Goal: Information Seeking & Learning: Learn about a topic

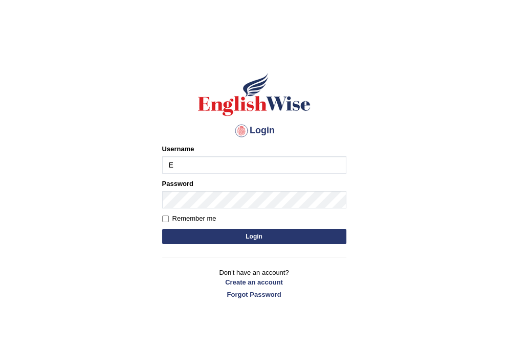
type input "Emmaculate"
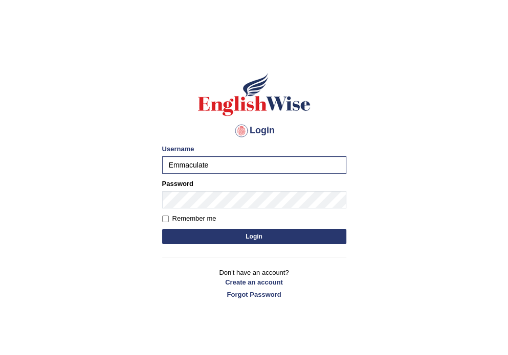
click at [283, 241] on button "Login" at bounding box center [254, 236] width 184 height 15
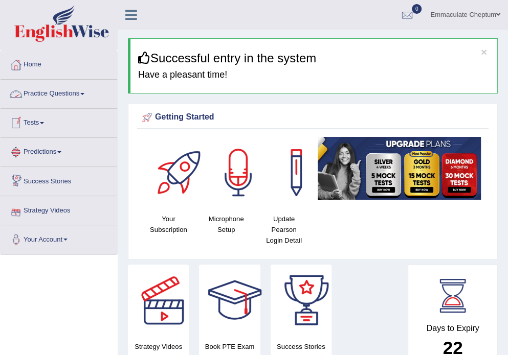
click at [72, 91] on link "Practice Questions" at bounding box center [59, 93] width 117 height 26
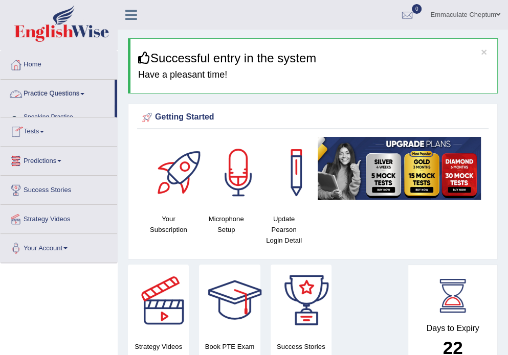
click at [72, 91] on link "Practice Questions" at bounding box center [58, 93] width 114 height 26
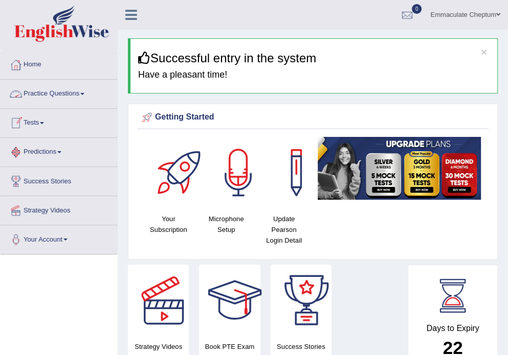
click at [76, 93] on link "Practice Questions" at bounding box center [59, 93] width 117 height 26
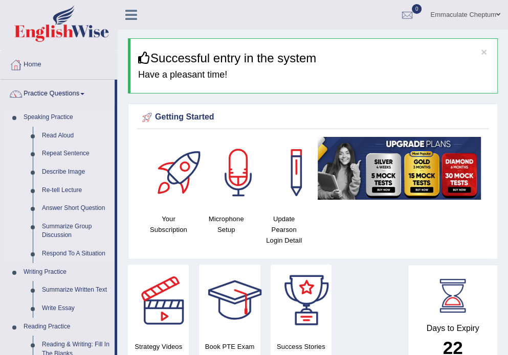
click at [47, 136] on link "Read Aloud" at bounding box center [75, 136] width 77 height 18
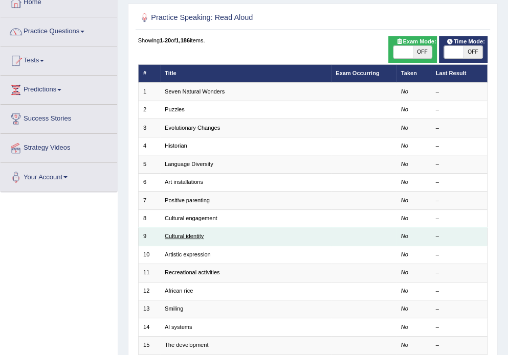
scroll to position [82, 0]
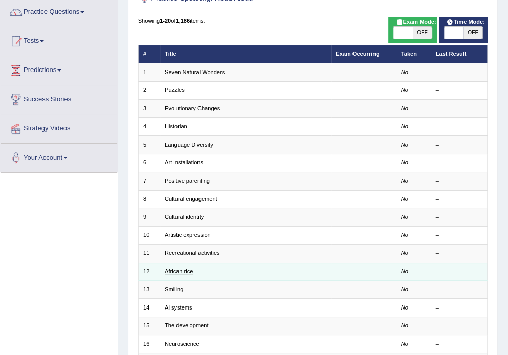
click at [178, 272] on link "African rice" at bounding box center [179, 272] width 28 height 6
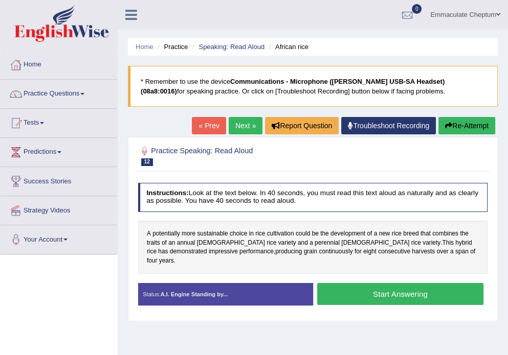
drag, startPoint x: 442, startPoint y: 277, endPoint x: 504, endPoint y: 280, distance: 62.5
click at [500, 277] on div "Home Practice Speaking: Read Aloud African rice * Remember to use the device Co…" at bounding box center [313, 255] width 390 height 511
click at [377, 287] on button "Start Answering" at bounding box center [400, 294] width 166 height 22
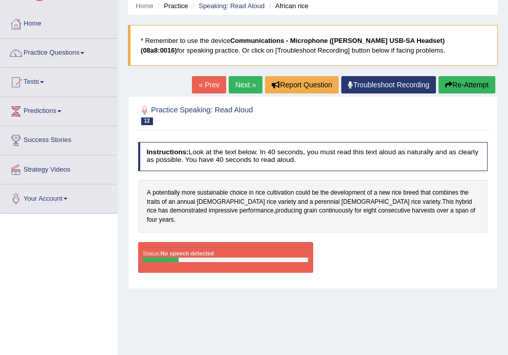
scroll to position [82, 0]
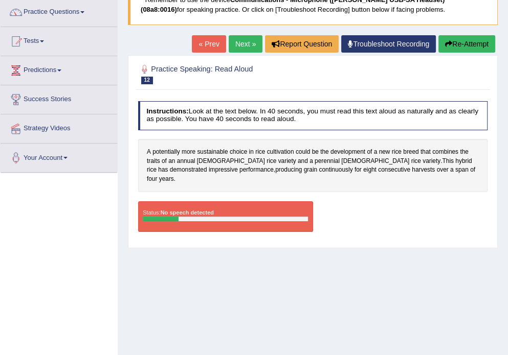
click at [370, 44] on link "Troubleshoot Recording" at bounding box center [388, 43] width 95 height 17
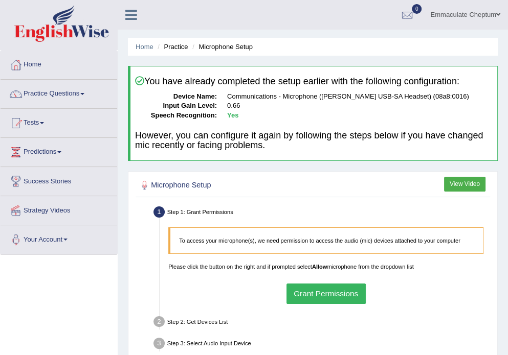
click at [302, 289] on button "Grant Permissions" at bounding box center [325, 294] width 79 height 20
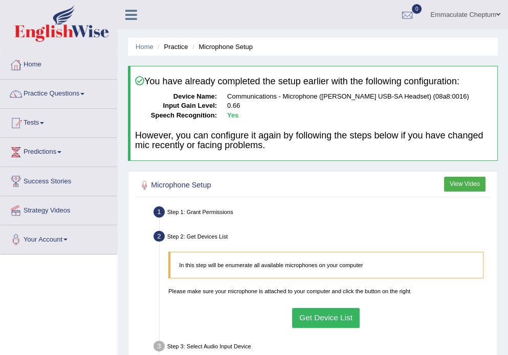
click at [302, 317] on button "Get Device List" at bounding box center [326, 318] width 68 height 20
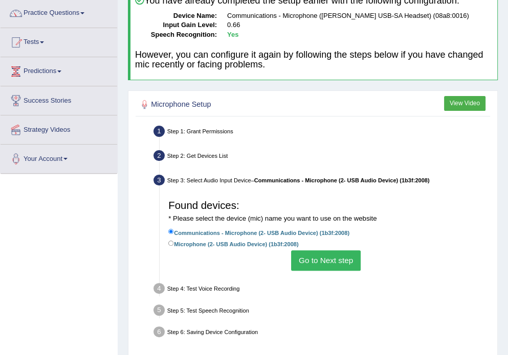
scroll to position [82, 0]
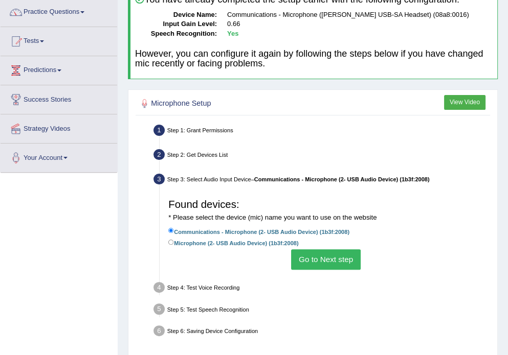
click at [323, 260] on button "Go to Next step" at bounding box center [325, 260] width 69 height 20
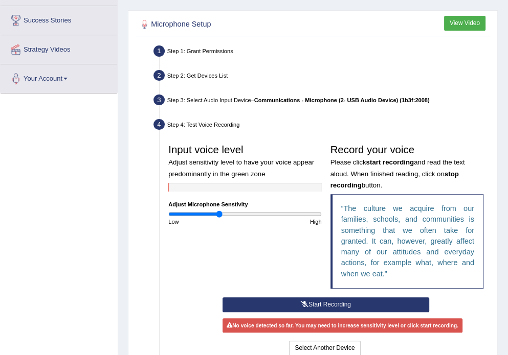
scroll to position [164, 0]
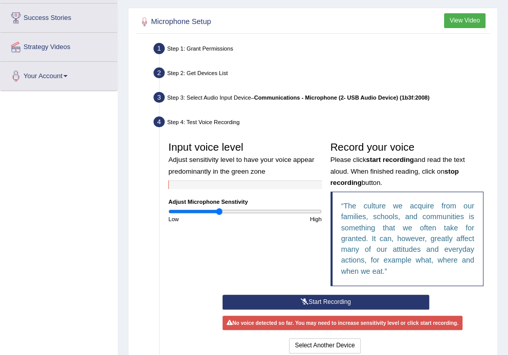
click at [331, 302] on button "Start Recording" at bounding box center [325, 302] width 207 height 15
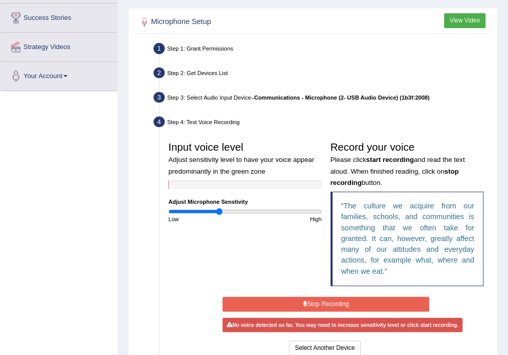
scroll to position [245, 0]
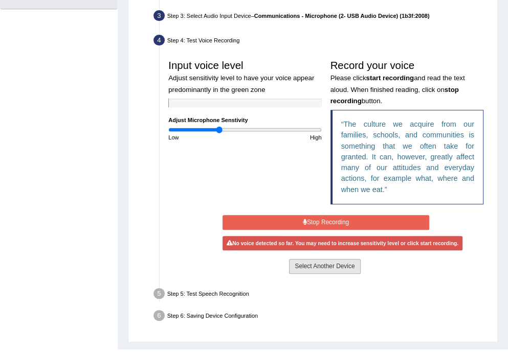
click at [311, 266] on button "Select Another Device" at bounding box center [324, 266] width 71 height 15
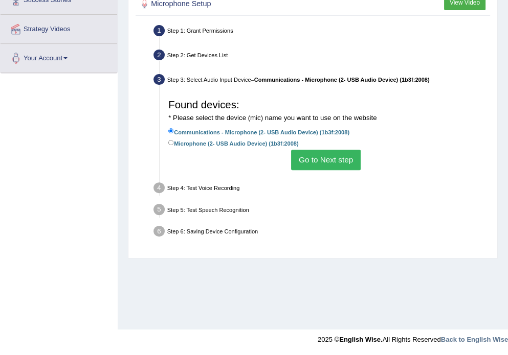
scroll to position [182, 0]
click at [313, 164] on button "Go to Next step" at bounding box center [325, 160] width 69 height 20
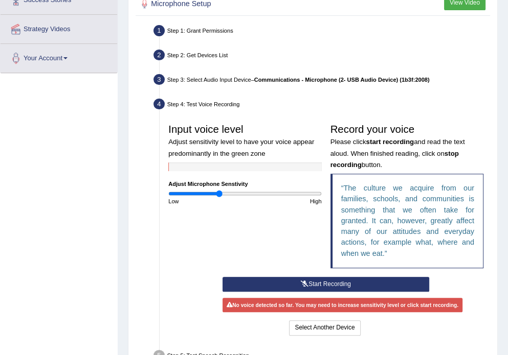
click at [332, 284] on button "Start Recording" at bounding box center [325, 284] width 207 height 15
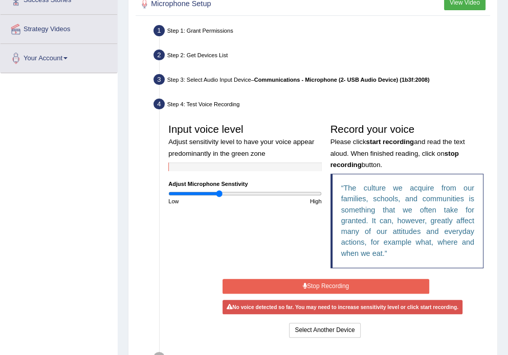
click at [334, 284] on button "Stop Recording" at bounding box center [325, 286] width 207 height 15
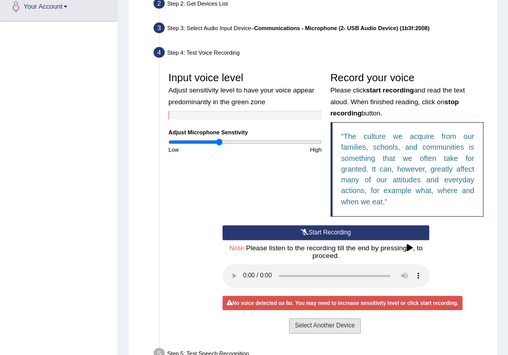
scroll to position [263, 0]
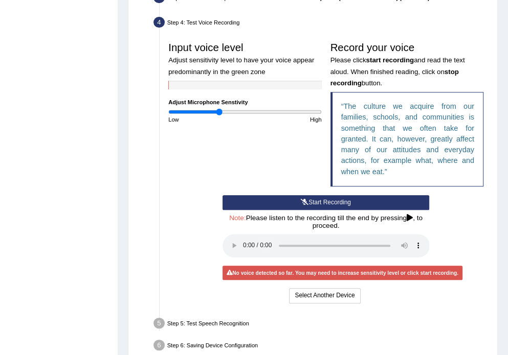
click at [302, 202] on icon at bounding box center [305, 202] width 8 height 6
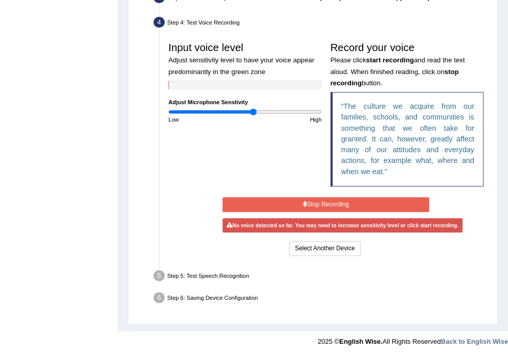
click at [253, 110] on input "range" at bounding box center [244, 111] width 153 height 7
click at [249, 112] on input "range" at bounding box center [244, 111] width 153 height 7
type input "0.96"
click at [241, 113] on input "range" at bounding box center [244, 111] width 153 height 7
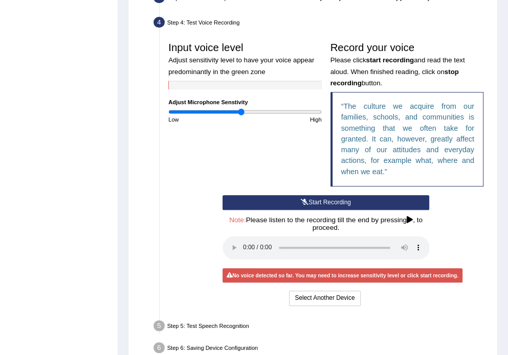
click at [241, 113] on input "range" at bounding box center [244, 111] width 153 height 7
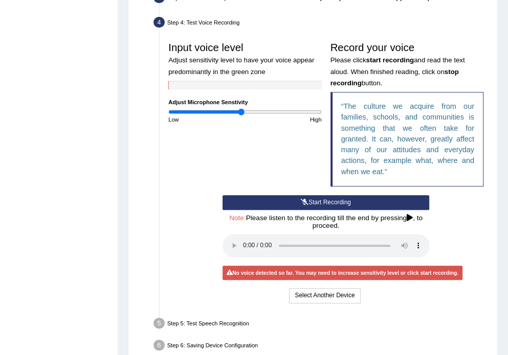
click at [295, 205] on button "Start Recording" at bounding box center [325, 202] width 207 height 15
click at [295, 205] on div "Start Recording Stop Recording Note: Please listen to the recording till the en…" at bounding box center [326, 250] width 216 height 110
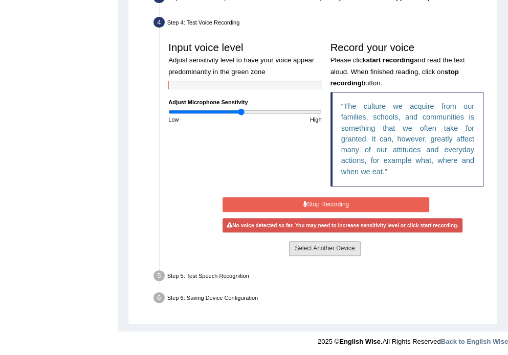
click at [306, 250] on button "Select Another Device" at bounding box center [324, 248] width 71 height 15
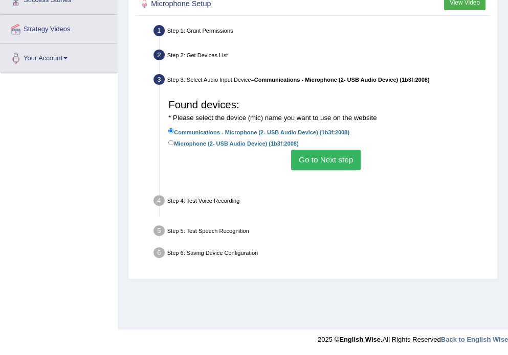
scroll to position [182, 0]
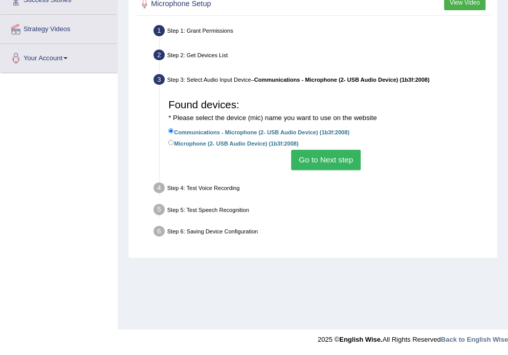
click at [312, 158] on button "Go to Next step" at bounding box center [325, 160] width 69 height 20
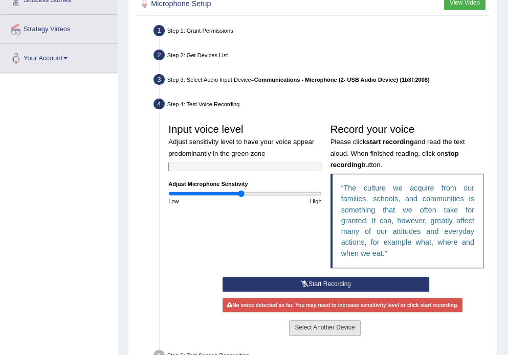
click at [303, 327] on button "Select Another Device" at bounding box center [324, 328] width 71 height 15
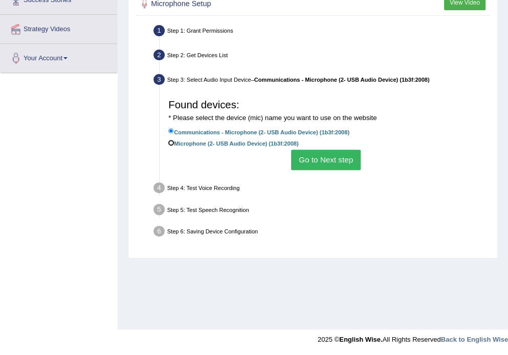
click at [169, 140] on input "Microphone (2- USB Audio Device) (1b3f:2008)" at bounding box center [171, 143] width 6 height 6
radio input "true"
click at [342, 160] on button "Go to Next step" at bounding box center [325, 160] width 69 height 20
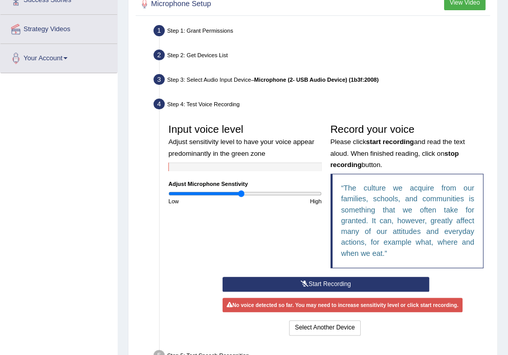
click at [309, 283] on button "Start Recording" at bounding box center [325, 284] width 207 height 15
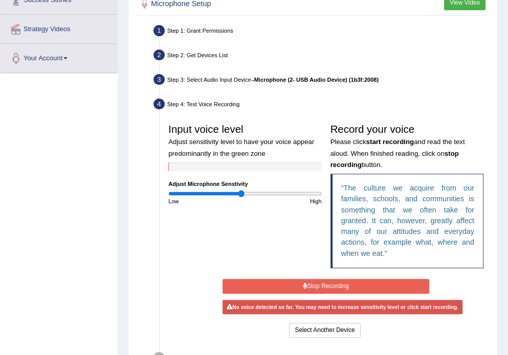
click at [309, 288] on button "Stop Recording" at bounding box center [325, 286] width 207 height 15
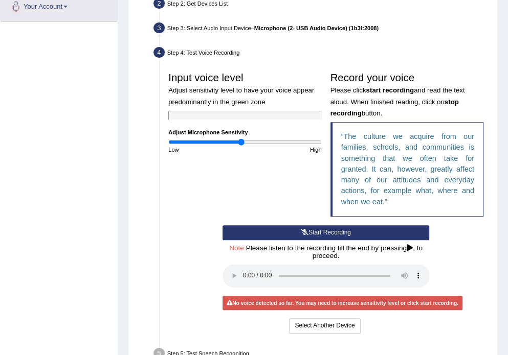
scroll to position [263, 0]
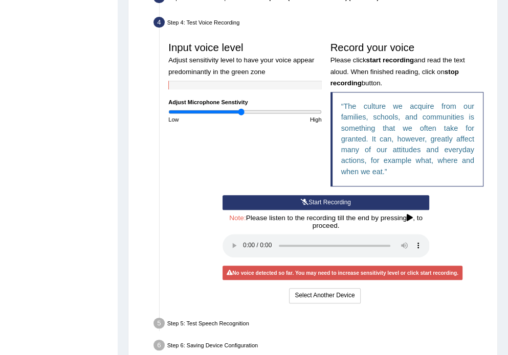
click at [302, 203] on icon at bounding box center [305, 202] width 8 height 6
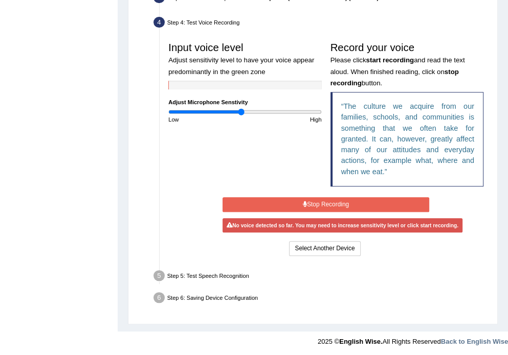
click at [309, 203] on button "Stop Recording" at bounding box center [325, 204] width 207 height 15
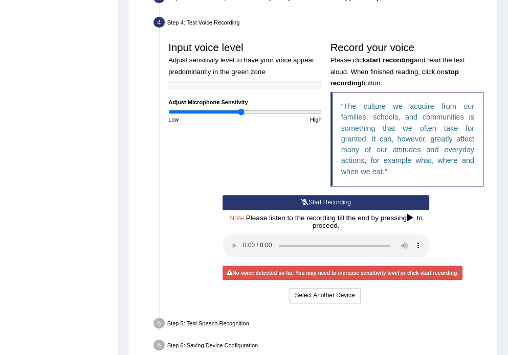
click at [277, 205] on button "Start Recording" at bounding box center [325, 202] width 207 height 15
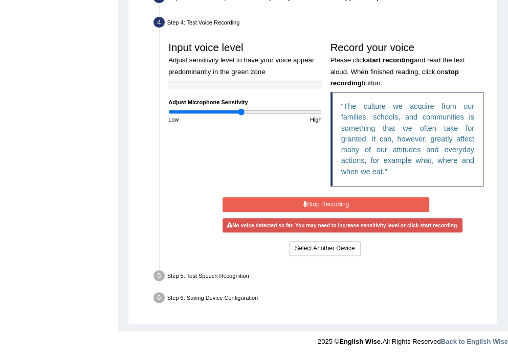
click at [292, 203] on button "Stop Recording" at bounding box center [325, 204] width 207 height 15
drag, startPoint x: 292, startPoint y: 203, endPoint x: 293, endPoint y: 208, distance: 5.6
click at [292, 203] on button "Stop Recording" at bounding box center [325, 204] width 207 height 15
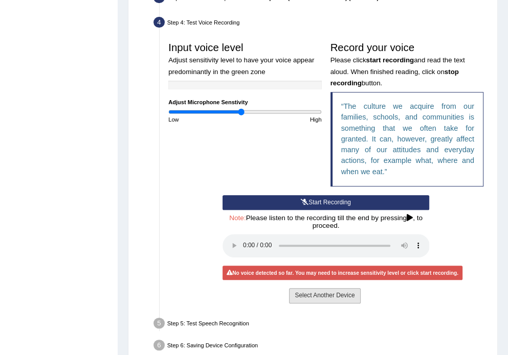
click at [313, 294] on button "Select Another Device" at bounding box center [324, 295] width 71 height 15
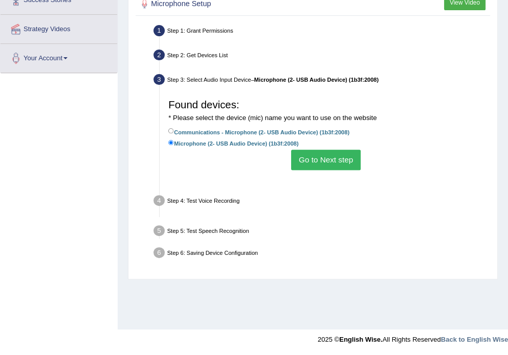
scroll to position [182, 0]
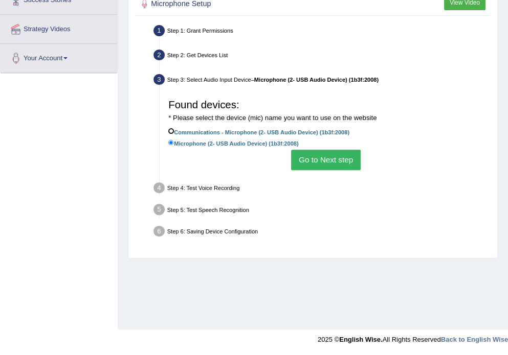
click at [172, 131] on input "Communications - Microphone (2- USB Audio Device) (1b3f:2008)" at bounding box center [171, 131] width 6 height 6
radio input "true"
click at [172, 131] on input "Communications - Microphone (2- USB Audio Device) (1b3f:2008)" at bounding box center [171, 131] width 6 height 6
click at [319, 162] on button "Go to Next step" at bounding box center [325, 160] width 69 height 20
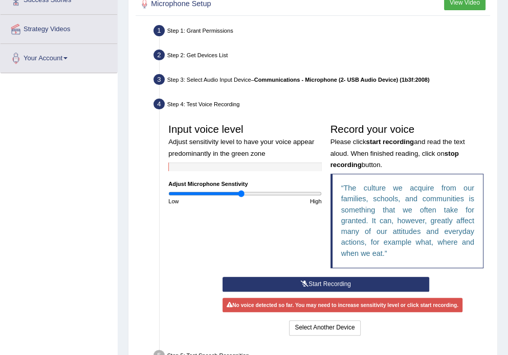
click at [299, 283] on button "Start Recording" at bounding box center [325, 284] width 207 height 15
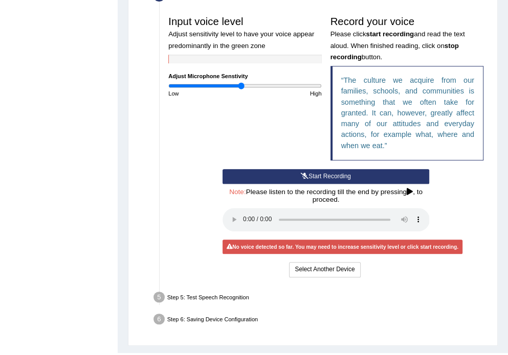
scroll to position [312, 0]
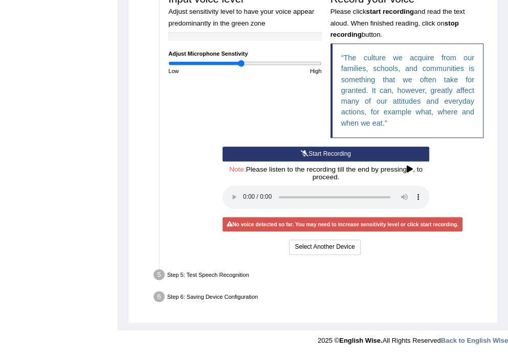
click at [366, 154] on button "Start Recording" at bounding box center [325, 154] width 207 height 15
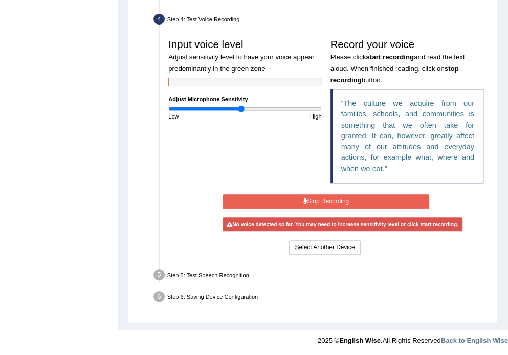
scroll to position [264, 0]
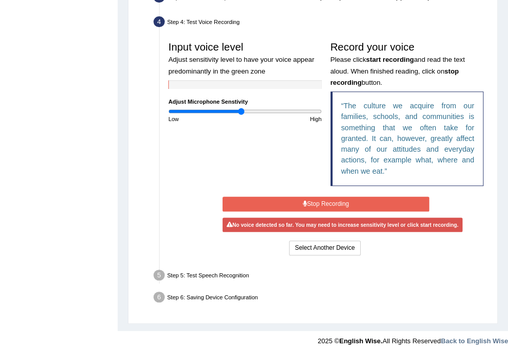
click at [294, 203] on button "Stop Recording" at bounding box center [325, 204] width 207 height 15
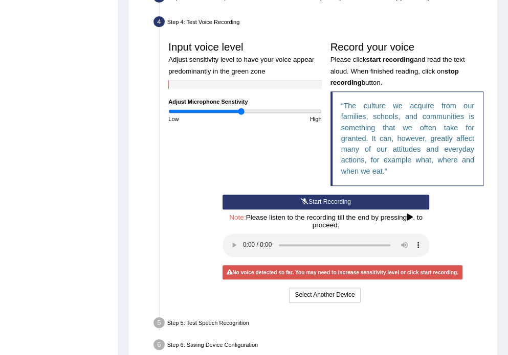
click at [241, 161] on div "Input voice level Adjust sensitivity level to have your voice appear predominan…" at bounding box center [326, 116] width 324 height 158
click at [227, 77] on div "Input voice level Adjust sensitivity level to have your voice appear predominan…" at bounding box center [245, 80] width 162 height 86
click at [303, 200] on icon at bounding box center [305, 202] width 8 height 6
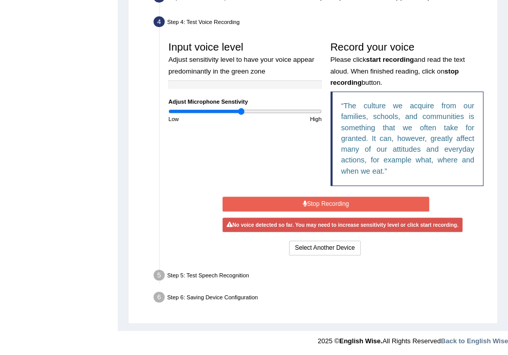
click at [308, 202] on button "Stop Recording" at bounding box center [325, 204] width 207 height 15
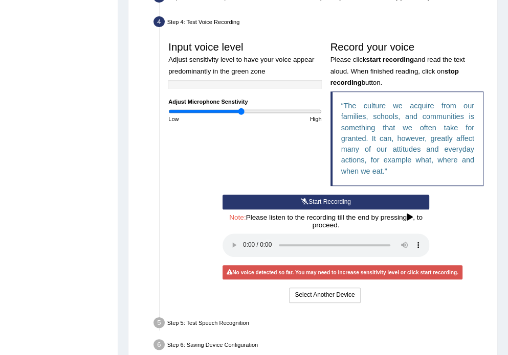
click at [308, 202] on button "Start Recording" at bounding box center [325, 202] width 207 height 15
click at [308, 202] on div "Start Recording Stop Recording Note: Please listen to the recording till the en…" at bounding box center [326, 250] width 216 height 110
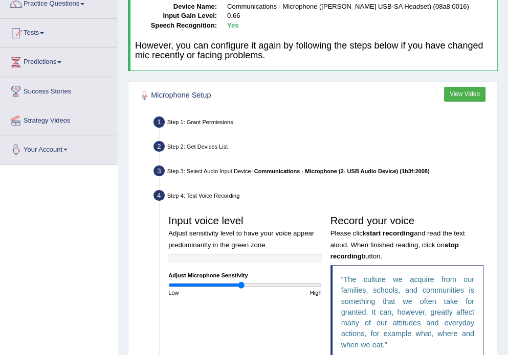
scroll to position [59, 0]
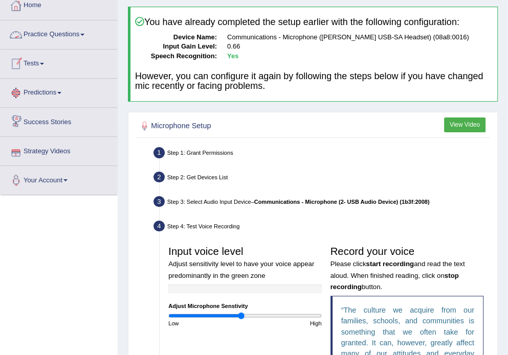
click at [58, 37] on link "Practice Questions" at bounding box center [59, 33] width 117 height 26
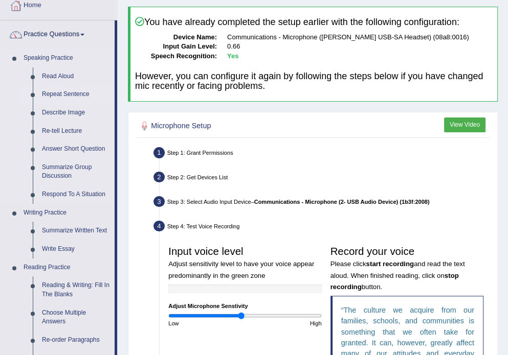
click at [62, 94] on link "Repeat Sentence" at bounding box center [75, 94] width 77 height 18
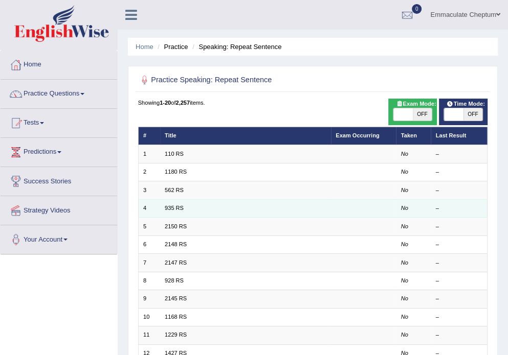
click at [168, 204] on td "935 RS" at bounding box center [245, 208] width 171 height 18
click at [173, 208] on link "935 RS" at bounding box center [174, 208] width 19 height 6
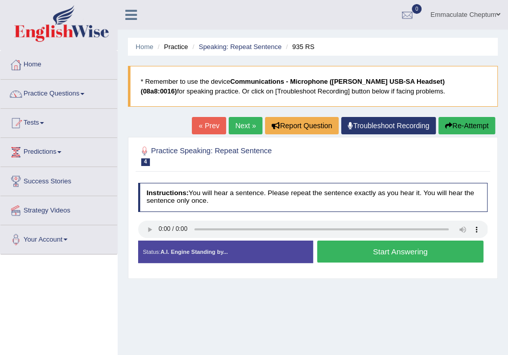
click at [364, 251] on button "Start Answering" at bounding box center [400, 252] width 166 height 22
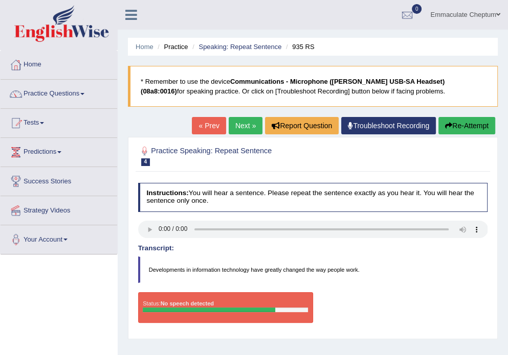
click at [252, 125] on link "Next »" at bounding box center [246, 125] width 34 height 17
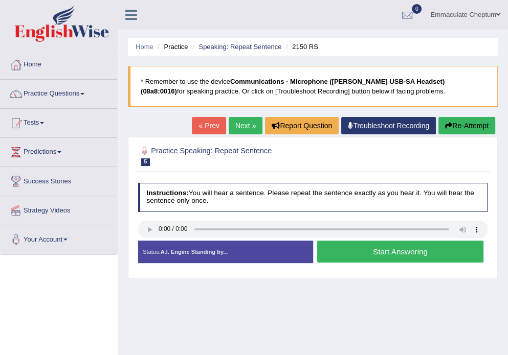
click at [355, 250] on button "Start Answering" at bounding box center [400, 252] width 166 height 22
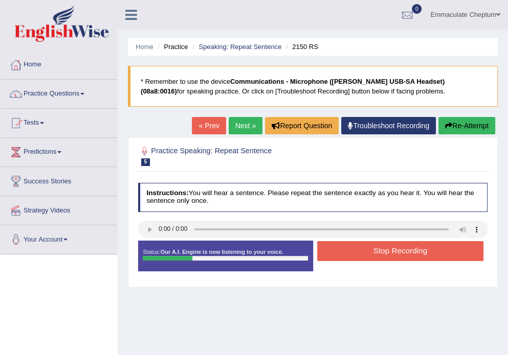
click at [366, 250] on button "Stop Recording" at bounding box center [400, 251] width 166 height 20
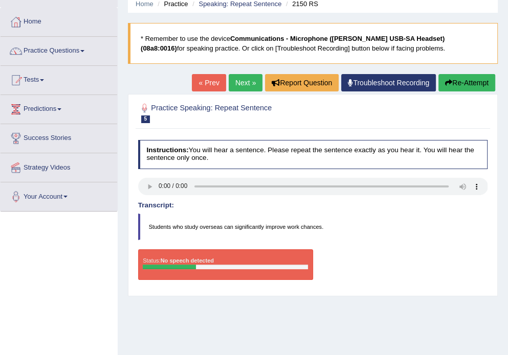
scroll to position [41, 0]
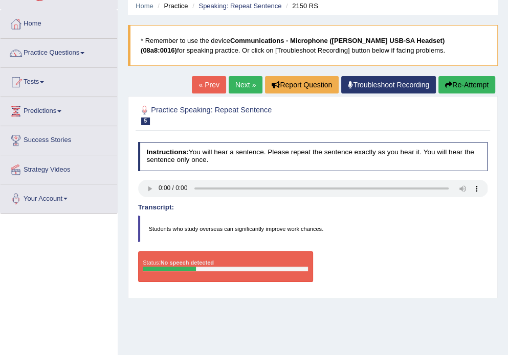
click at [293, 50] on blockquote "* Remember to use the device Communications - Microphone ([PERSON_NAME] USB-SA …" at bounding box center [313, 45] width 370 height 41
